Goal: Transaction & Acquisition: Purchase product/service

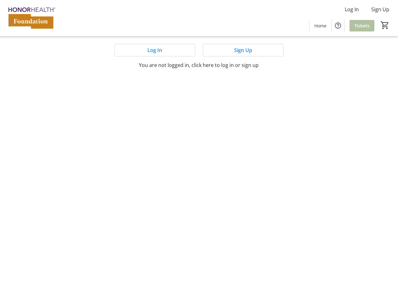
click at [199, 149] on mat-sidenav-content "Log In Sign Up Home Tickets 0 Home Tickets Log In Sign Up You are not logged in…" at bounding box center [199, 149] width 398 height 299
click at [31, 18] on img at bounding box center [31, 17] width 55 height 31
click at [352, 9] on span "Log In" at bounding box center [352, 9] width 14 height 7
